Goal: Task Accomplishment & Management: Complete application form

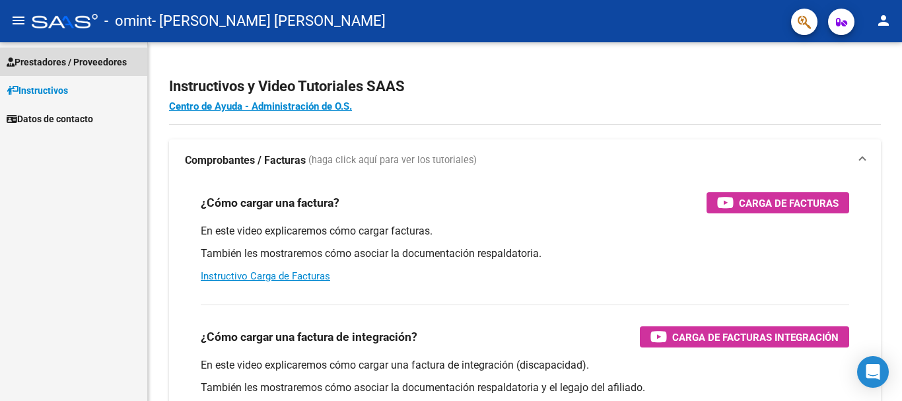
click at [61, 63] on span "Prestadores / Proveedores" at bounding box center [67, 62] width 120 height 15
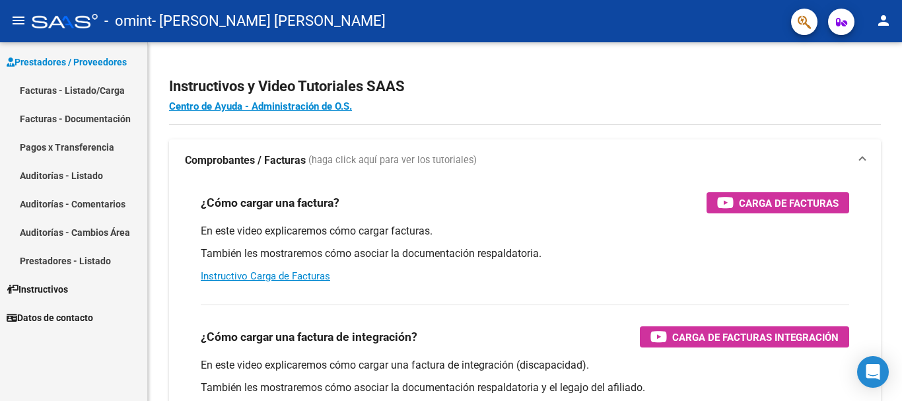
click at [69, 86] on link "Facturas - Listado/Carga" at bounding box center [73, 90] width 147 height 28
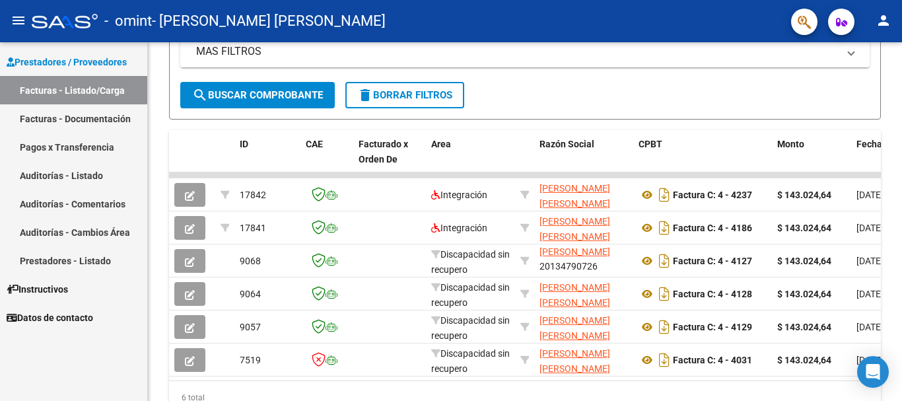
click at [883, 20] on mat-icon "person" at bounding box center [884, 21] width 16 height 16
click at [863, 88] on button "exit_to_app Salir" at bounding box center [856, 87] width 81 height 32
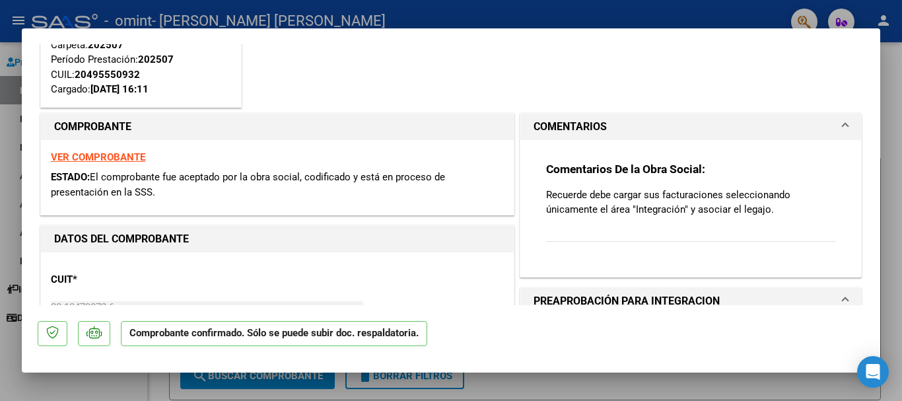
scroll to position [134, 0]
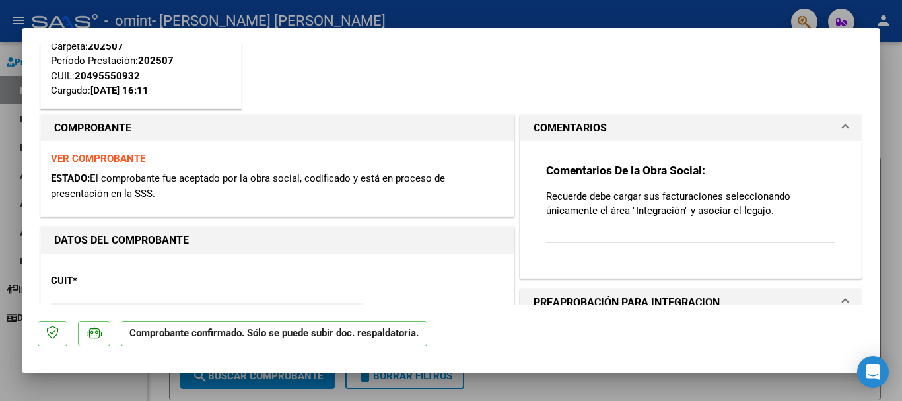
click at [890, 100] on div at bounding box center [451, 200] width 902 height 401
type input "$ 0,00"
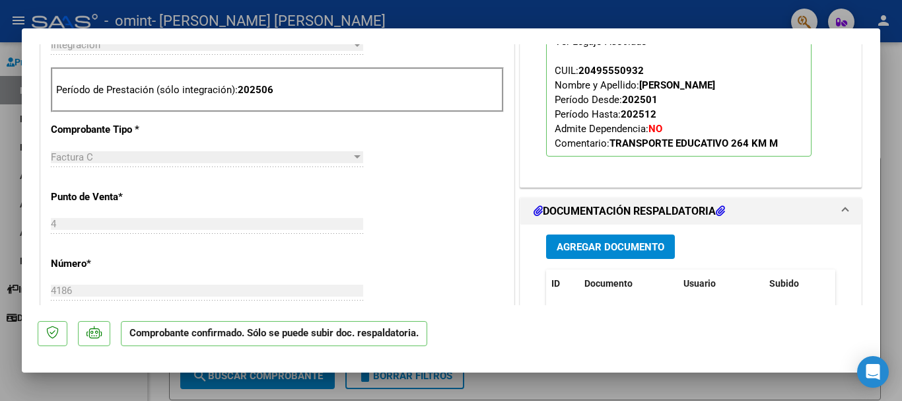
scroll to position [528, 0]
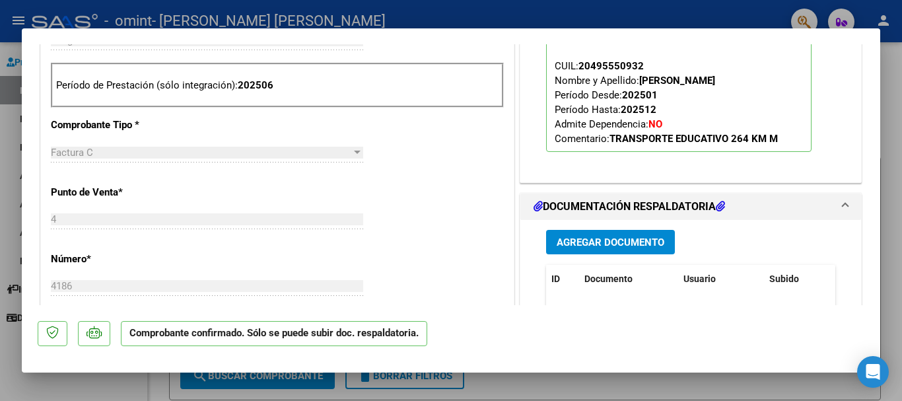
click at [889, 112] on div at bounding box center [451, 200] width 902 height 401
type input "$ 0,00"
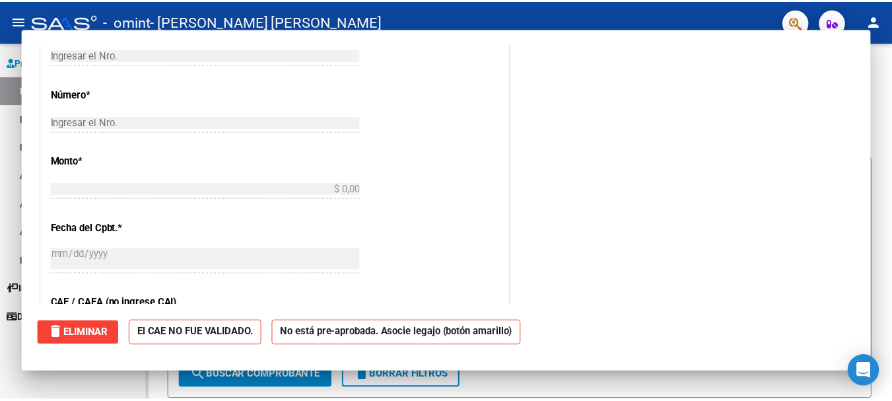
scroll to position [0, 0]
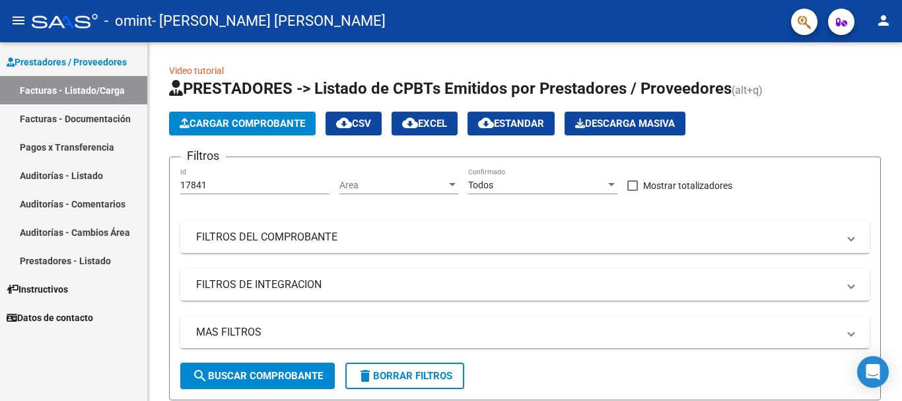
click at [882, 18] on mat-icon "person" at bounding box center [884, 21] width 16 height 16
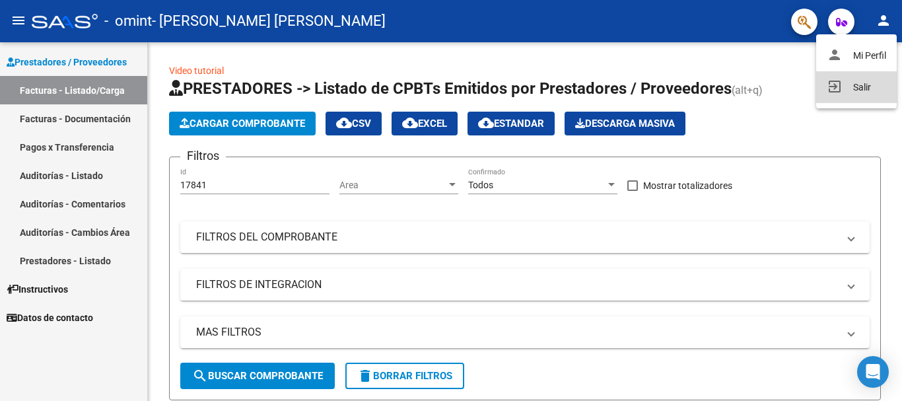
click at [861, 87] on button "exit_to_app Salir" at bounding box center [856, 87] width 81 height 32
